Goal: Task Accomplishment & Management: Manage account settings

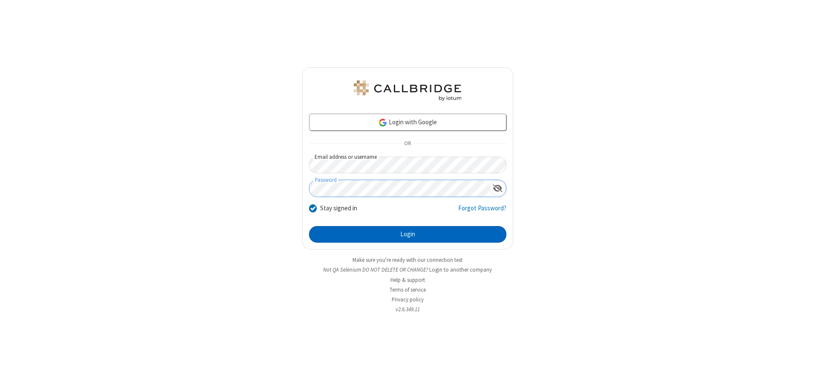
click at [407, 234] on button "Login" at bounding box center [407, 234] width 197 height 17
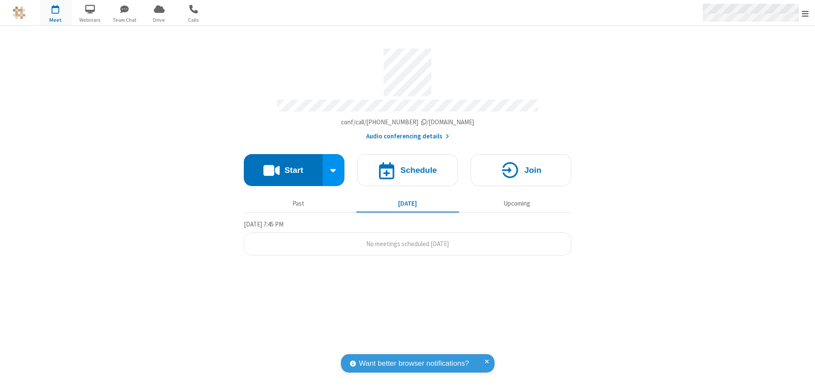
click at [805, 13] on span "Open menu" at bounding box center [804, 13] width 7 height 9
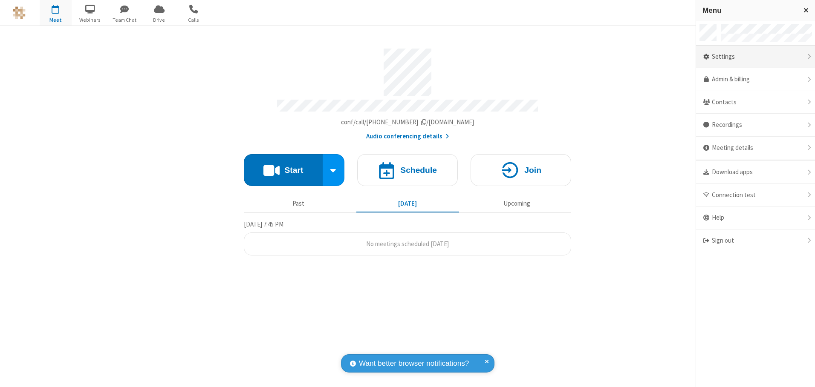
click at [755, 57] on div "Settings" at bounding box center [755, 57] width 119 height 23
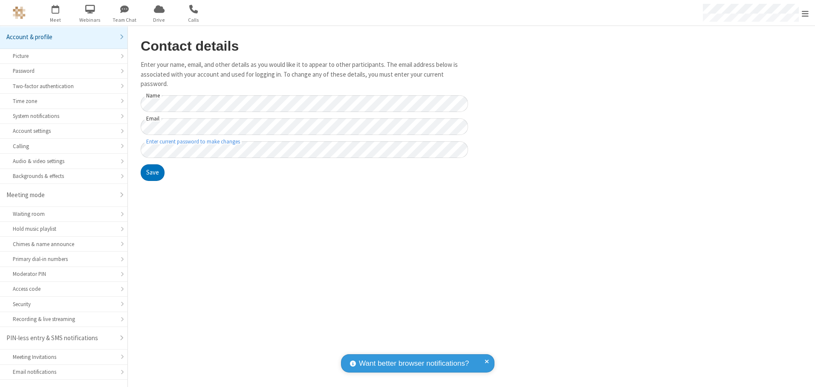
scroll to position [15, 0]
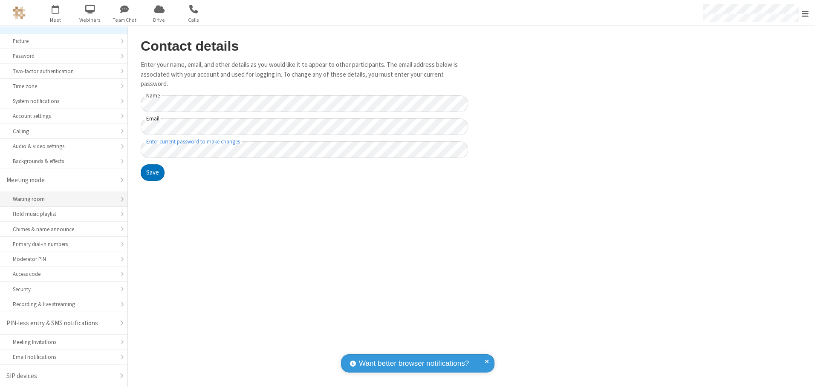
click at [61, 199] on div "Waiting room" at bounding box center [64, 199] width 102 height 8
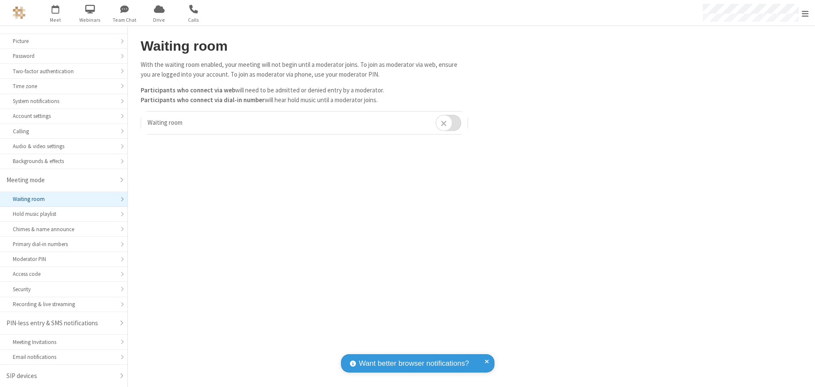
click at [448, 123] on input "checkbox" at bounding box center [448, 123] width 26 height 17
checkbox input "true"
click at [805, 13] on span "Open menu" at bounding box center [804, 13] width 7 height 9
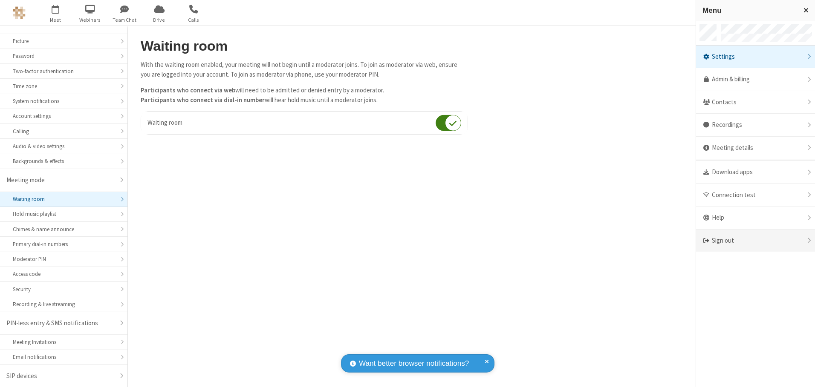
click at [755, 241] on div "Sign out" at bounding box center [755, 241] width 119 height 23
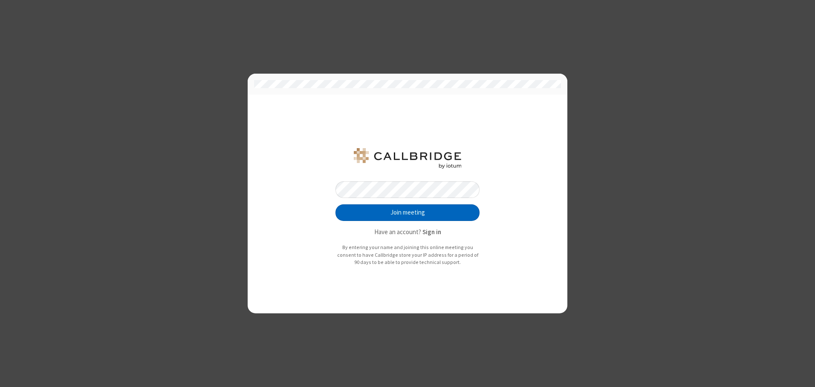
click at [407, 213] on button "Join meeting" at bounding box center [407, 213] width 144 height 17
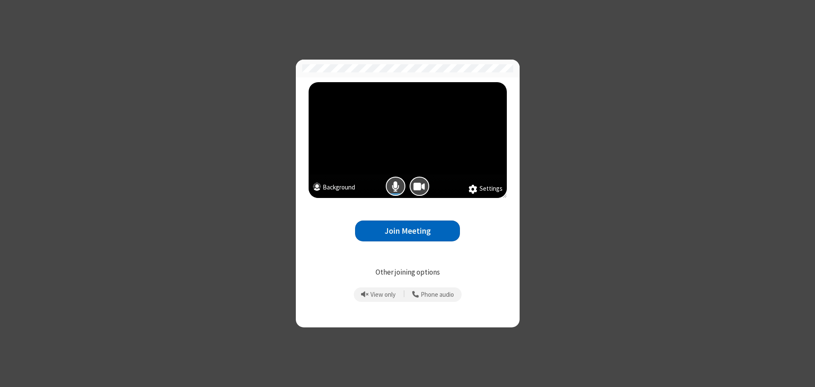
click at [407, 231] on button "Join Meeting" at bounding box center [407, 231] width 105 height 21
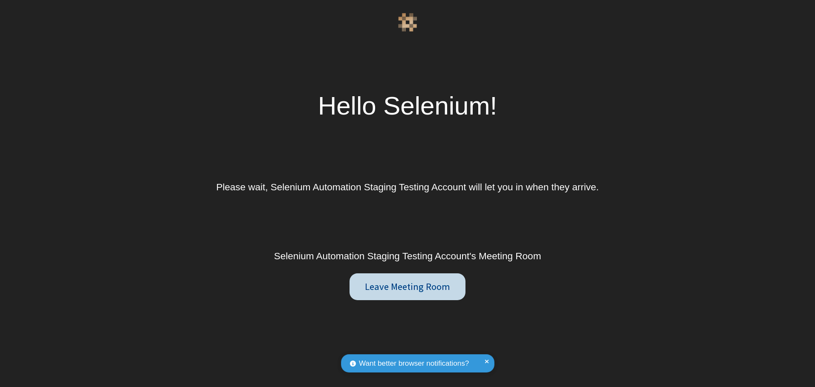
click at [407, 287] on button "Leave Meeting Room" at bounding box center [407, 287] width 116 height 27
